Goal: Task Accomplishment & Management: Complete application form

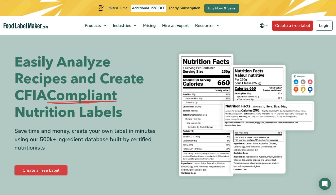
click at [285, 26] on link "Create a free label" at bounding box center [292, 26] width 41 height 10
click at [35, 171] on link "Create a Free Label" at bounding box center [40, 170] width 53 height 10
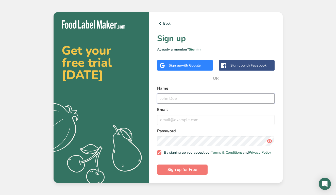
type input "k"
type input "Karen McAthy"
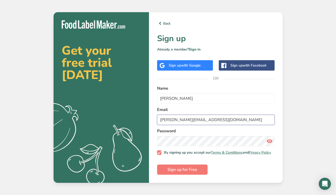
type input "karen.mcathy@maiafarms.ca"
click at [185, 172] on span "Sign up for Free" at bounding box center [182, 169] width 30 height 6
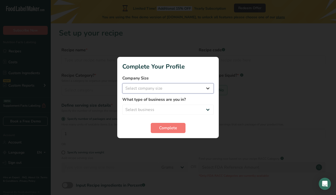
select select "2"
select select "8"
click at [164, 126] on span "Complete" at bounding box center [168, 128] width 18 height 6
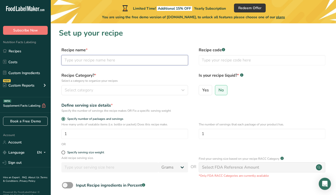
click at [96, 61] on input "text" at bounding box center [124, 60] width 127 height 10
type input "e"
type input "nosh ball chocolate churro"
click at [133, 74] on label "Recipe Category? * Select a category to organize your recipes" at bounding box center [124, 77] width 127 height 11
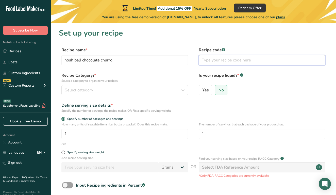
click at [213, 63] on input "text" at bounding box center [262, 60] width 127 height 10
type input "001"
click at [182, 71] on form "Recipe name * nosh ball chocolate churro Recipe code .a-a{fill:#347362;}.b-a{fi…" at bounding box center [193, 132] width 269 height 170
click at [220, 90] on span "No" at bounding box center [220, 90] width 5 height 5
click at [218, 90] on input "No" at bounding box center [216, 89] width 3 height 3
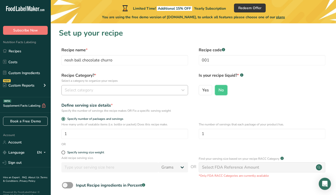
click at [183, 90] on icon "button" at bounding box center [183, 90] width 6 height 9
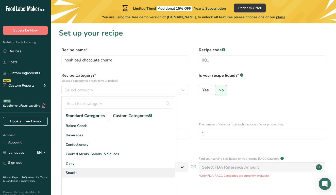
click at [130, 172] on div "Snacks" at bounding box center [118, 172] width 113 height 9
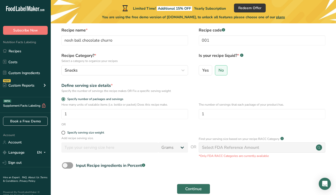
scroll to position [24, 0]
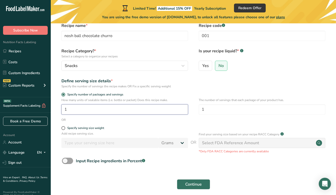
click at [76, 108] on input "1" at bounding box center [124, 109] width 127 height 10
type input "115"
click at [113, 130] on div "Specify serving size weight" at bounding box center [124, 128] width 127 height 5
click at [64, 129] on span at bounding box center [63, 128] width 4 height 4
click at [64, 129] on input "Specify serving size weight" at bounding box center [62, 127] width 3 height 3
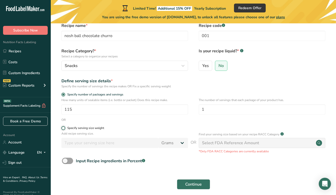
radio input "true"
radio input "false"
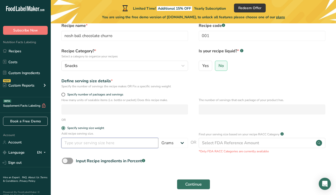
click at [72, 143] on input "number" at bounding box center [109, 143] width 97 height 10
click at [64, 94] on span at bounding box center [63, 95] width 4 height 4
click at [64, 94] on input "Specify number of packages and servings" at bounding box center [62, 94] width 3 height 3
radio input "true"
radio input "false"
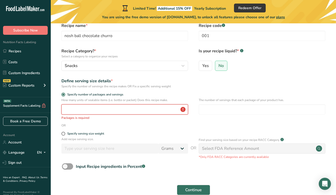
click at [73, 110] on input "number" at bounding box center [124, 109] width 127 height 10
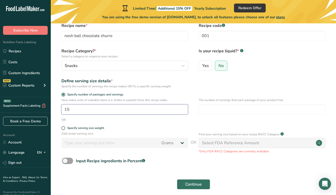
type input "15"
click at [113, 125] on form "Recipe name * nosh ball chocolate churro Recipe code .a-a{fill:#347362;}.b-a{fi…" at bounding box center [193, 108] width 269 height 170
click at [203, 109] on input "number" at bounding box center [262, 109] width 127 height 10
type input "1"
click at [177, 120] on div "OR" at bounding box center [193, 119] width 269 height 5
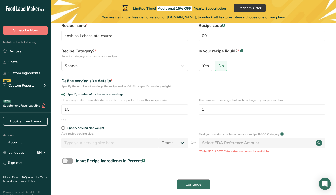
click at [194, 184] on span "Continue" at bounding box center [193, 184] width 16 height 6
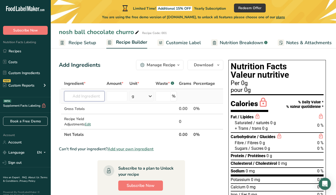
click at [99, 95] on input "text" at bounding box center [84, 96] width 40 height 10
type input "g"
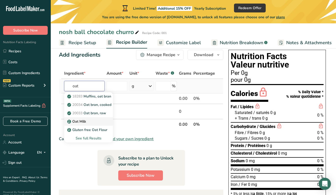
scroll to position [12, 0]
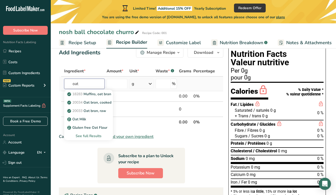
type input "oat"
click at [99, 135] on div "See full Results" at bounding box center [88, 135] width 41 height 5
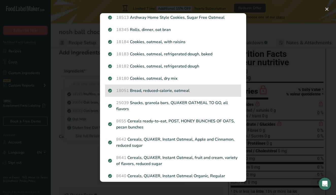
scroll to position [115, 0]
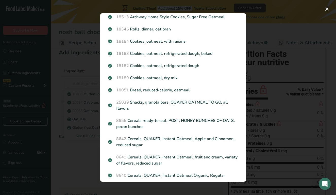
click at [78, 61] on div "Search results modal" at bounding box center [168, 97] width 336 height 195
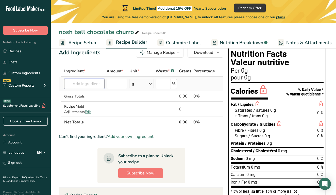
click at [91, 84] on input "text" at bounding box center [84, 84] width 40 height 10
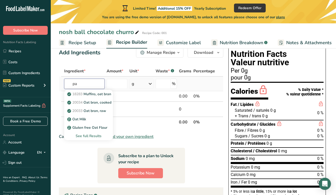
type input "p"
type input "oatmeal"
click at [96, 137] on div "See full Results" at bounding box center [88, 135] width 41 height 5
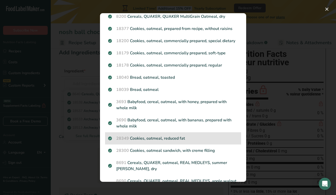
scroll to position [545, 0]
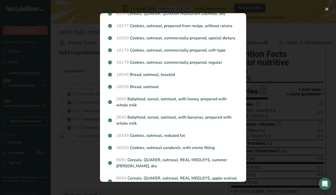
click at [61, 84] on div "Search results modal" at bounding box center [168, 97] width 336 height 195
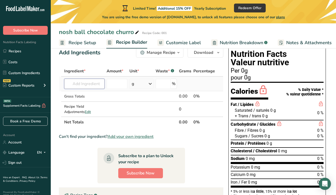
click at [89, 83] on input "text" at bounding box center [84, 84] width 40 height 10
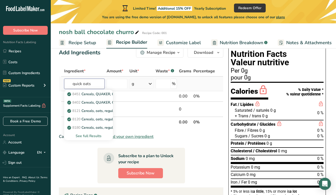
type input "quick oats"
click at [91, 137] on div "See full Results" at bounding box center [88, 135] width 41 height 5
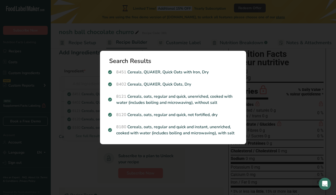
scroll to position [0, 0]
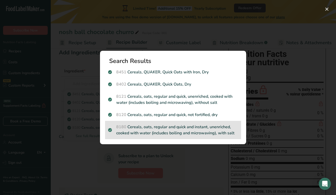
click at [162, 129] on p "8180 Cereals, oats, regular and quick and instant, unenriched, cooked with wate…" at bounding box center [173, 130] width 130 height 12
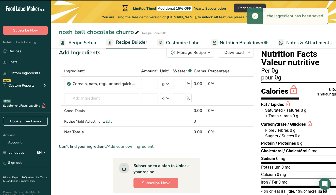
type input "0"
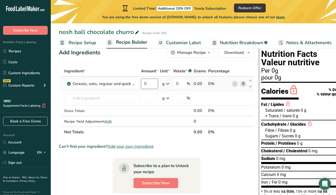
click at [151, 82] on input "0" at bounding box center [149, 84] width 17 height 10
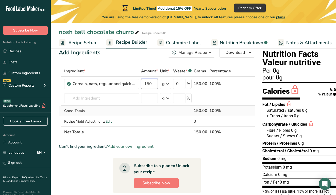
type input "150"
click at [150, 113] on div "Ingredient * Amount * Unit * Waste * .a-a{fill:#347362;}.b-a{fill:#fff;} Grams …" at bounding box center [157, 102] width 196 height 72
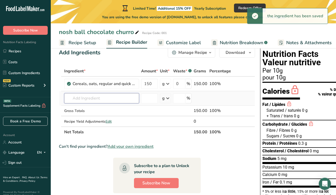
click at [118, 99] on input "text" at bounding box center [101, 98] width 75 height 10
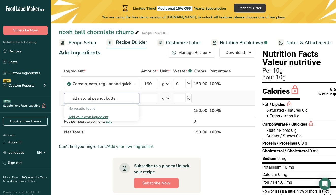
type input "all natural peanut butter"
click at [103, 116] on div "Add your own ingredient" at bounding box center [101, 116] width 67 height 5
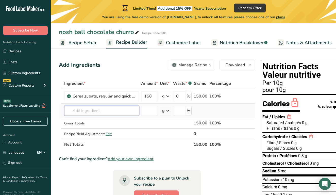
click at [130, 111] on input "text" at bounding box center [101, 111] width 75 height 10
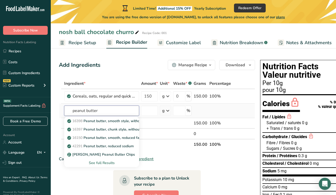
type input "peanut butter"
click at [112, 164] on div "See full Results" at bounding box center [101, 162] width 67 height 5
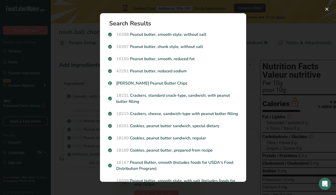
click at [262, 37] on div "Search results modal" at bounding box center [168, 97] width 336 height 195
